Goal: Find specific page/section: Find specific page/section

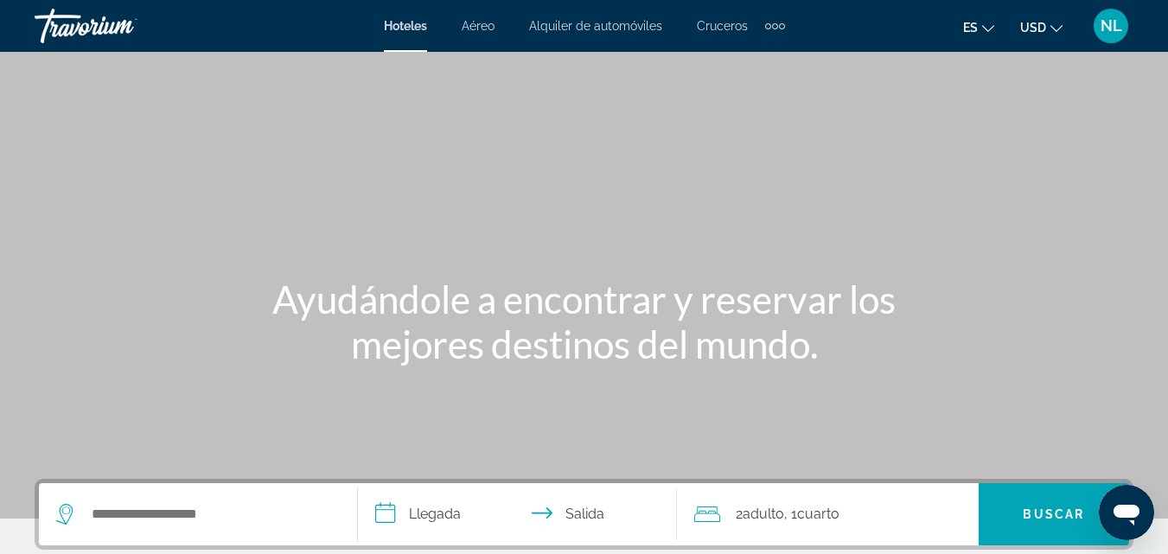
click at [1101, 30] on span "NL" at bounding box center [1112, 25] width 22 height 17
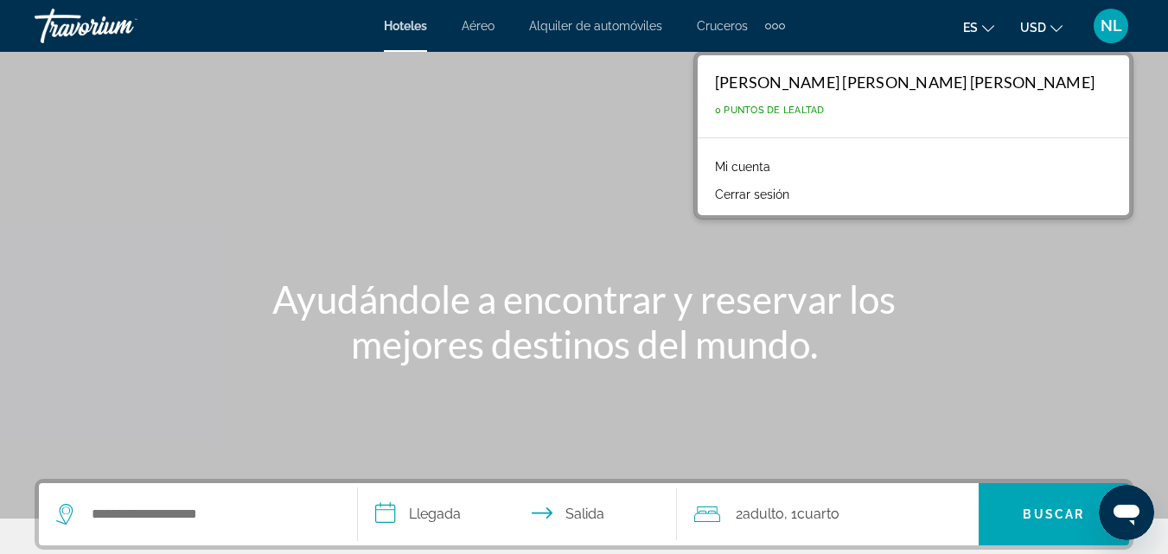
click at [779, 167] on link "Mi cuenta" at bounding box center [742, 167] width 73 height 22
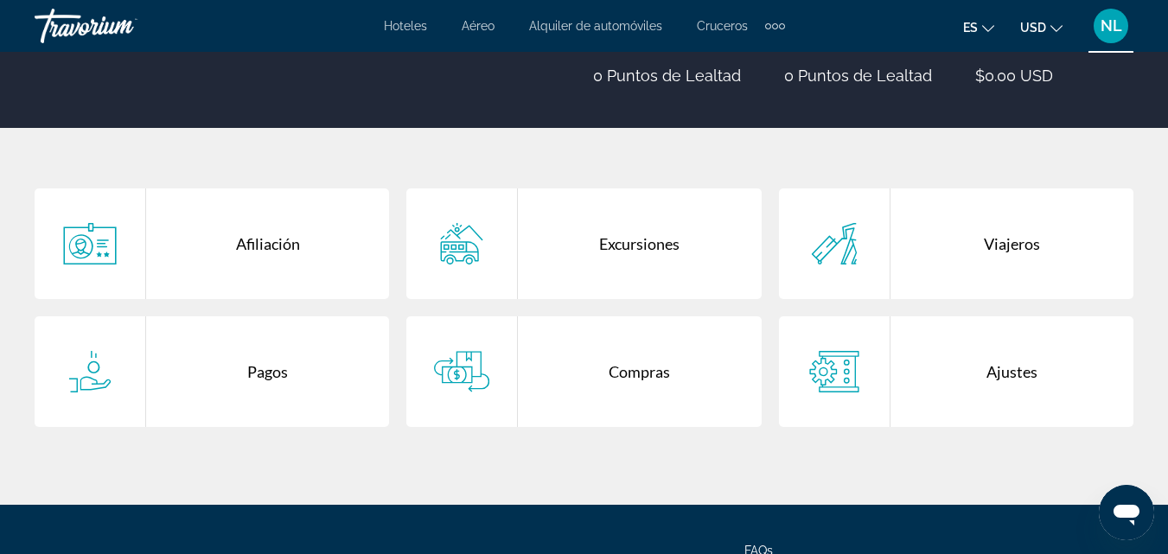
scroll to position [259, 0]
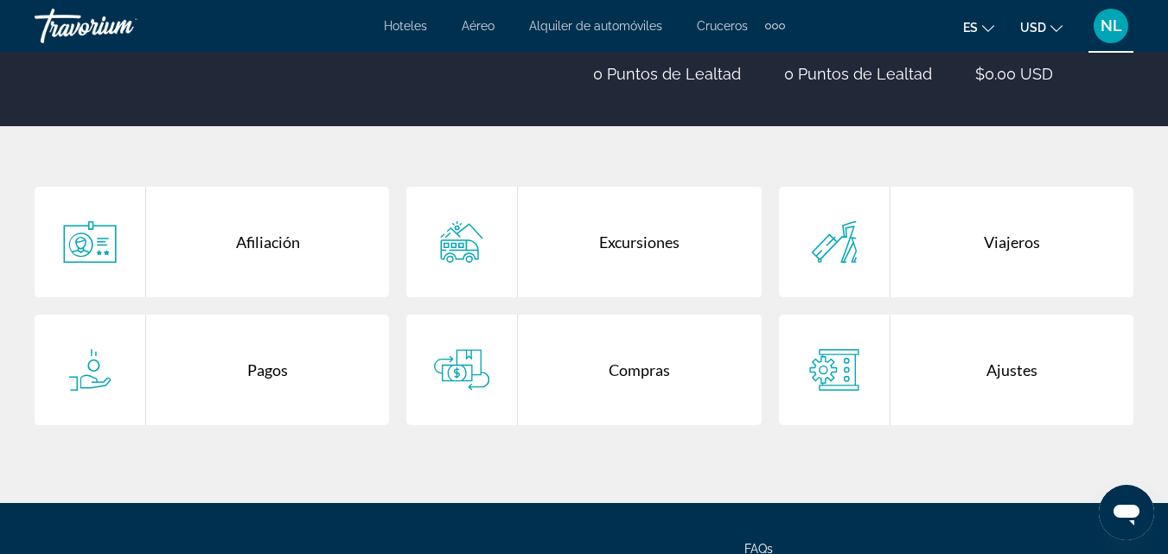
click at [600, 350] on div "Compras" at bounding box center [639, 370] width 243 height 111
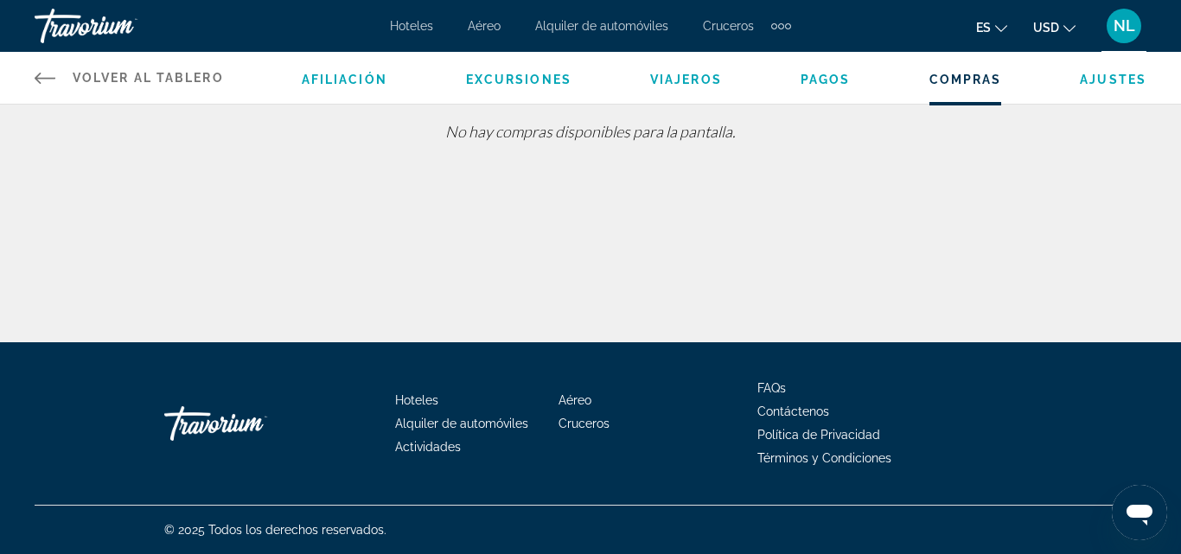
click at [590, 27] on span "Alquiler de automóviles" at bounding box center [601, 26] width 133 height 14
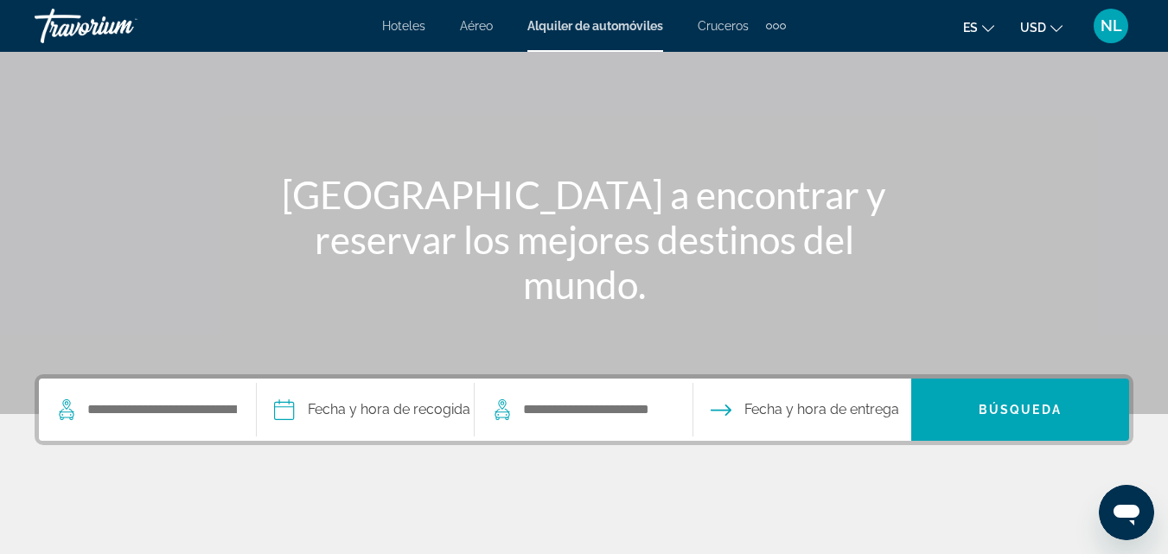
scroll to position [86, 0]
